Goal: Information Seeking & Learning: Check status

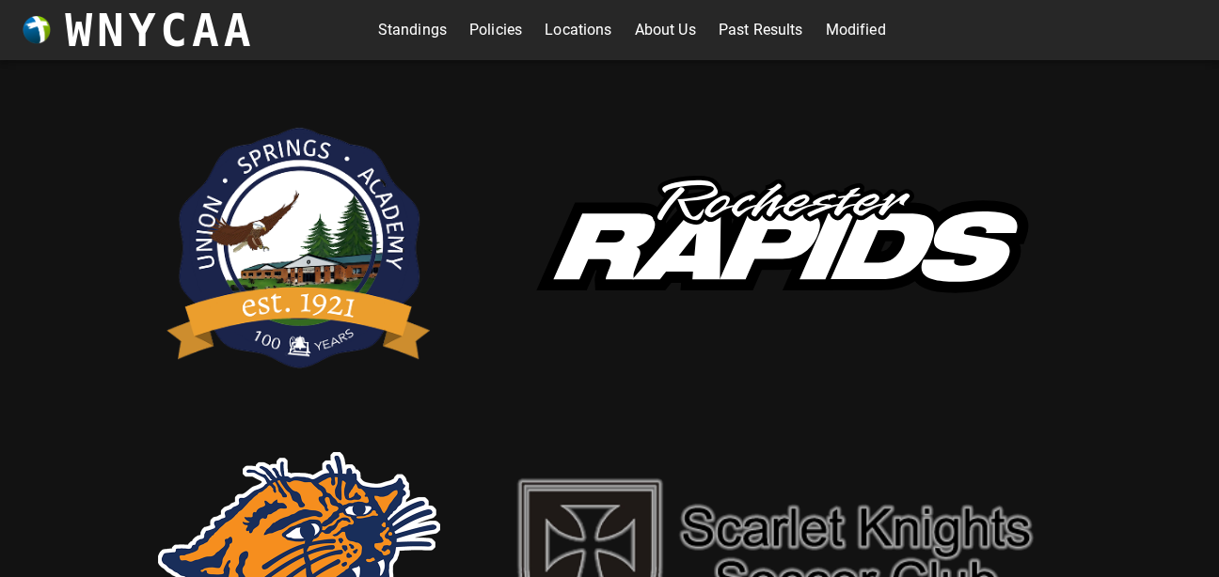
click at [418, 25] on link "Standings" at bounding box center [412, 30] width 69 height 30
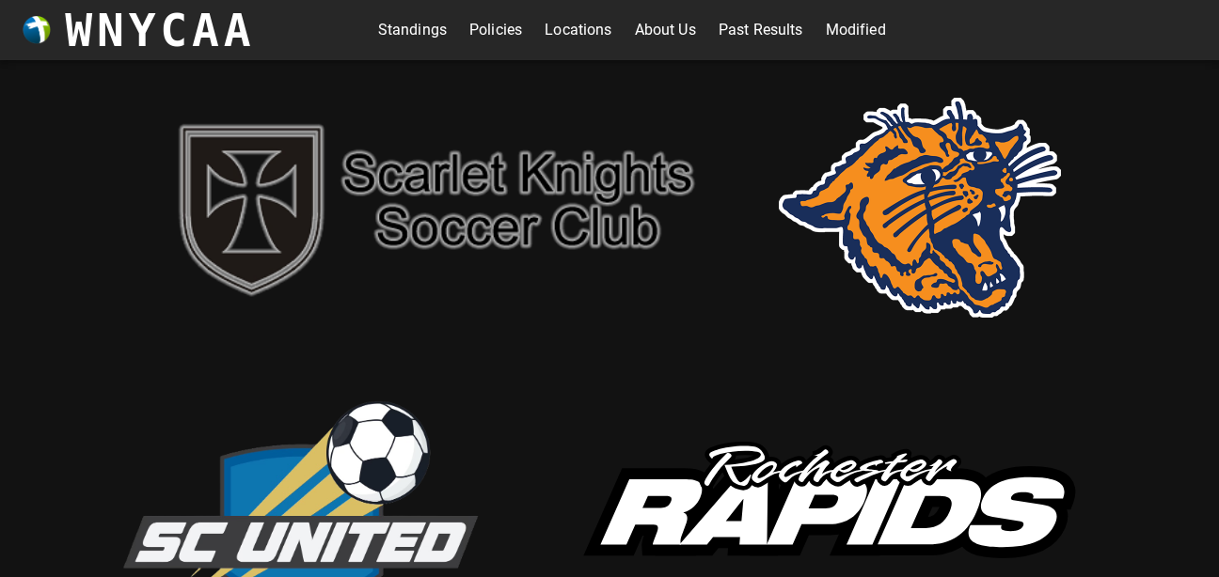
click at [411, 30] on link "Standings" at bounding box center [412, 30] width 69 height 30
